Goal: Transaction & Acquisition: Purchase product/service

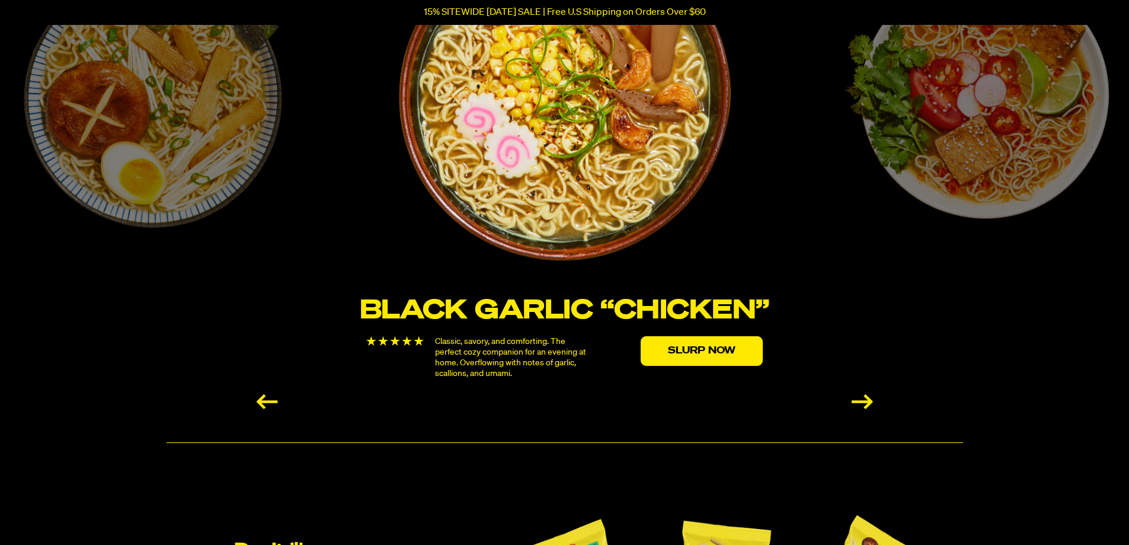
scroll to position [2133, 0]
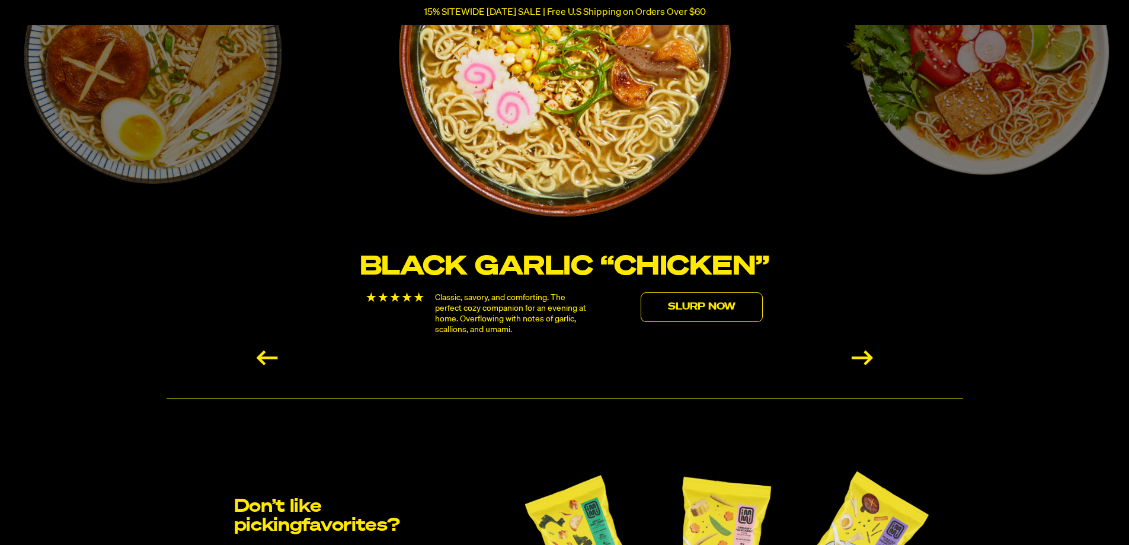
click at [700, 303] on link "Slurp Now" at bounding box center [702, 307] width 122 height 30
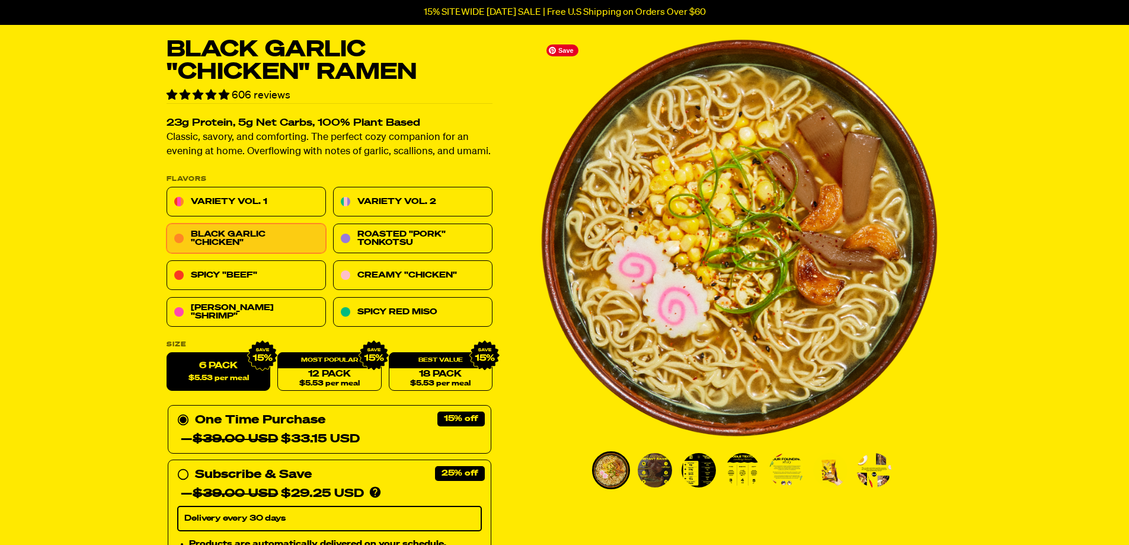
scroll to position [59, 0]
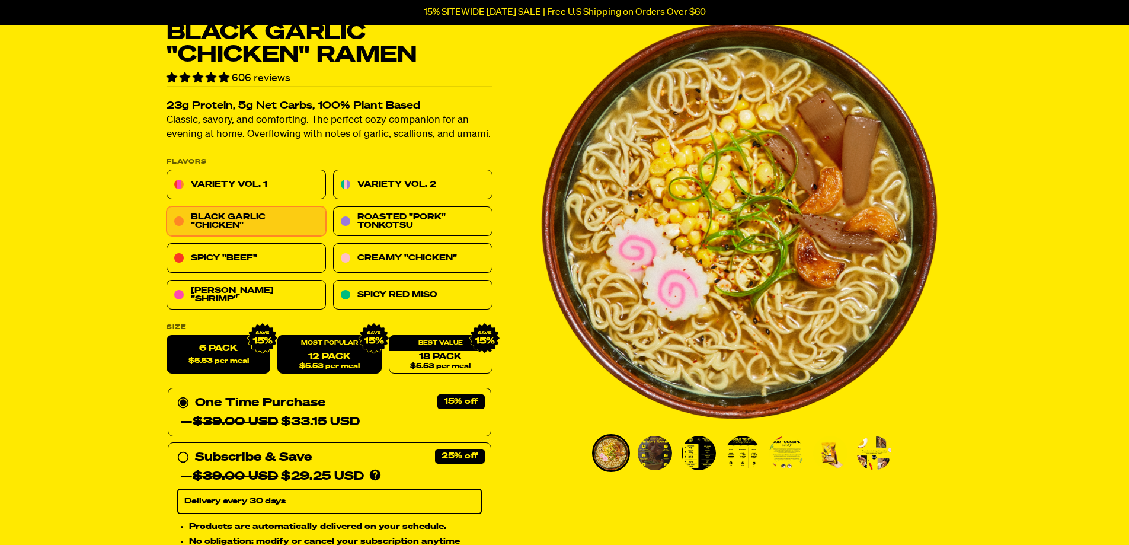
click at [299, 352] on link "12 Pack $5.53 per meal" at bounding box center [329, 354] width 104 height 39
click at [228, 354] on label "6 Pack $5.53 per meal" at bounding box center [219, 354] width 104 height 39
click at [167, 336] on input "6 Pack $5.53 per meal" at bounding box center [167, 335] width 1 height 1
radio input "true"
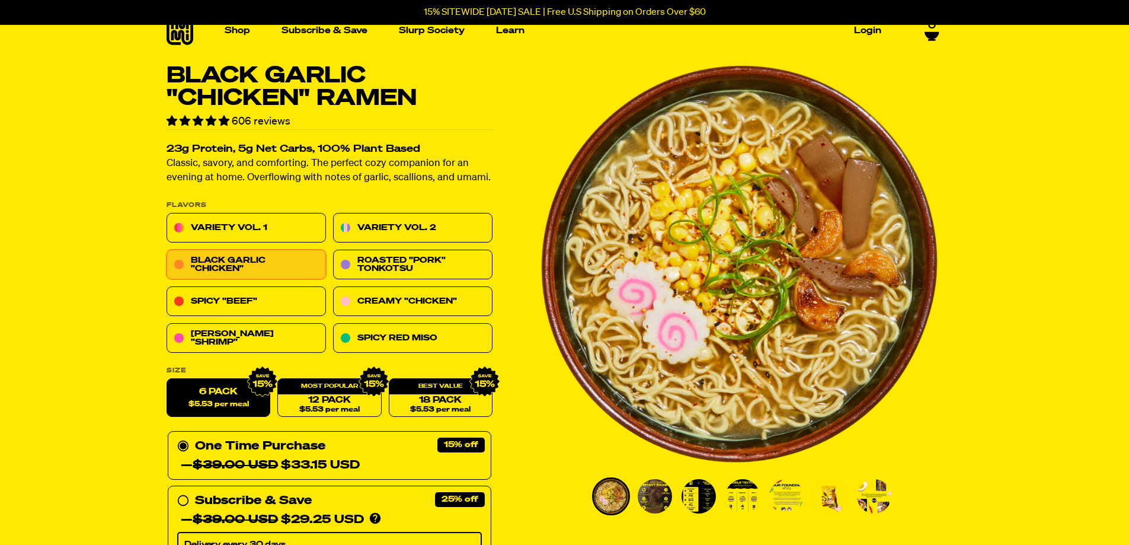
scroll to position [0, 0]
